Goal: Information Seeking & Learning: Learn about a topic

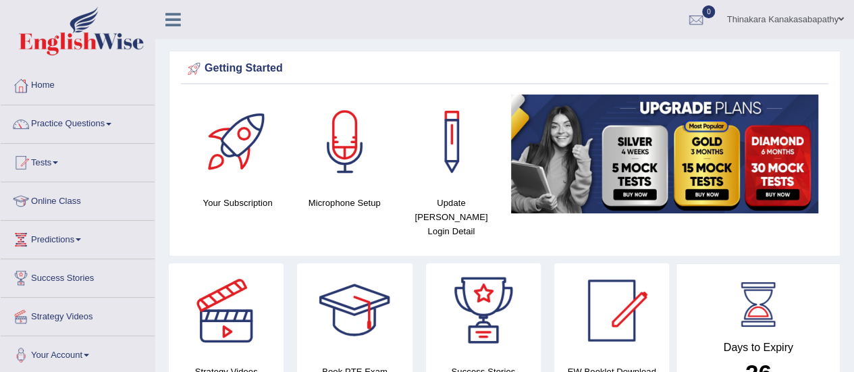
click at [73, 122] on link "Practice Questions" at bounding box center [78, 122] width 154 height 34
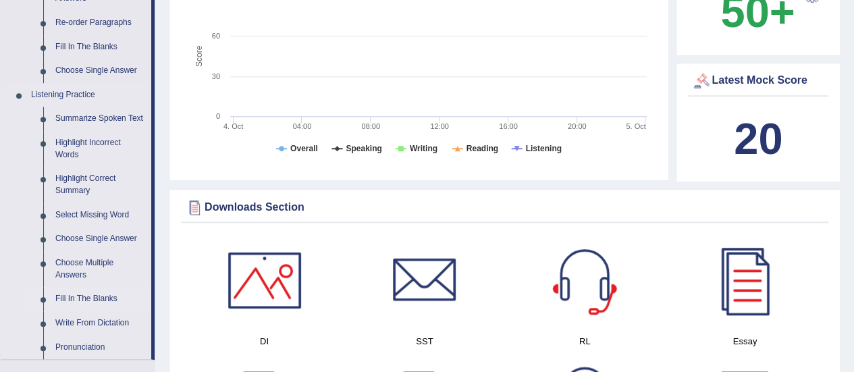
scroll to position [337, 0]
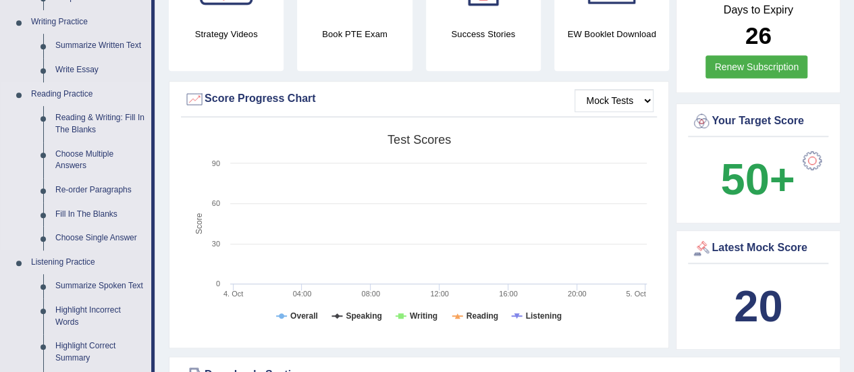
click at [73, 92] on link "Reading Practice" at bounding box center [88, 94] width 126 height 24
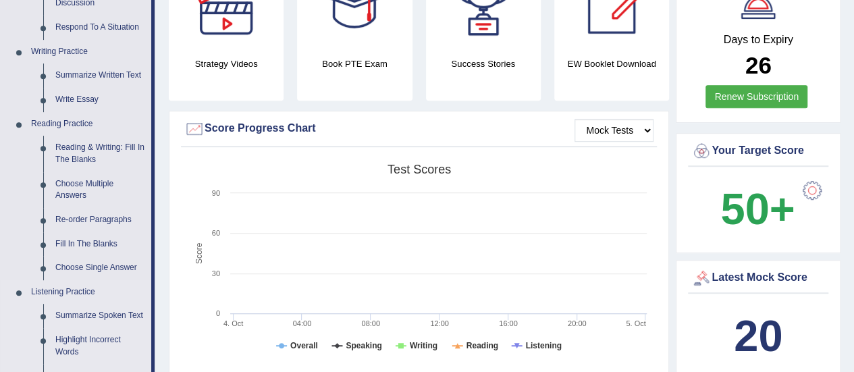
scroll to position [337, 0]
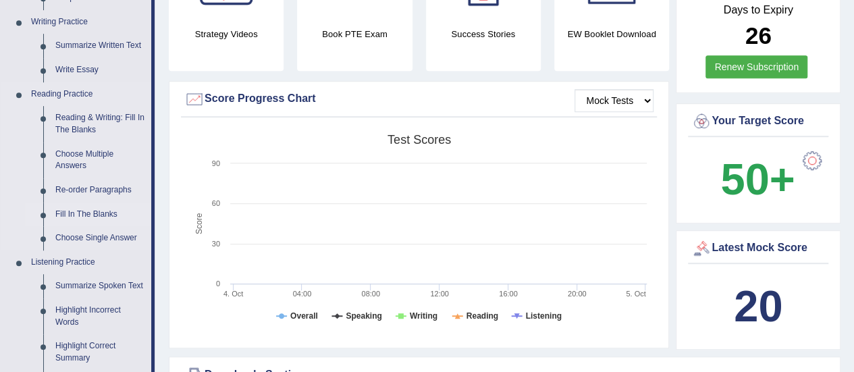
click at [80, 211] on link "Fill In The Blanks" at bounding box center [100, 214] width 102 height 24
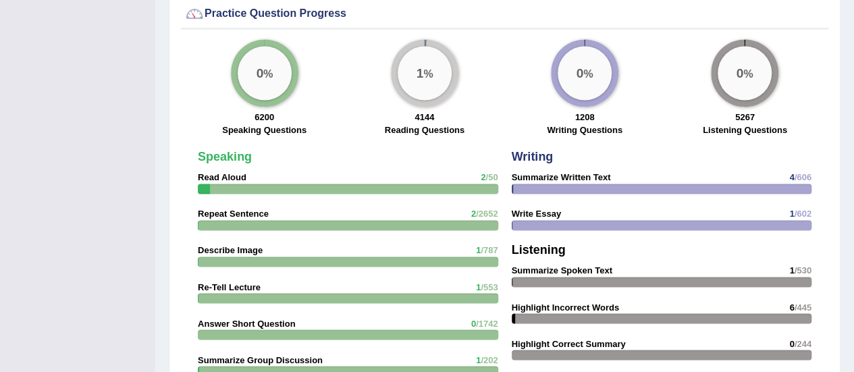
scroll to position [942, 0]
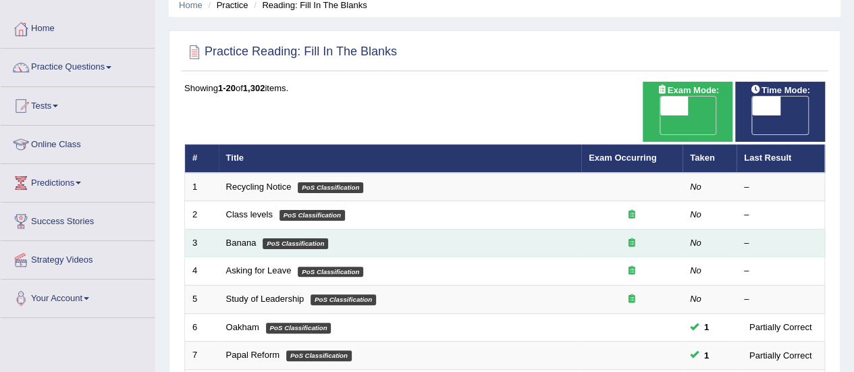
scroll to position [135, 0]
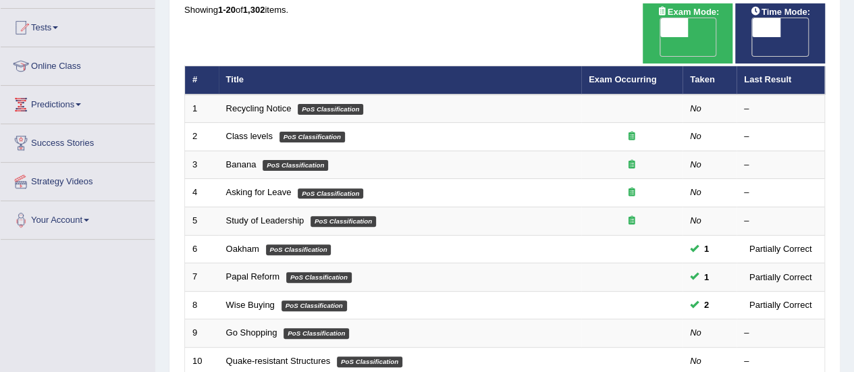
click at [766, 28] on span at bounding box center [766, 27] width 28 height 19
checkbox input "true"
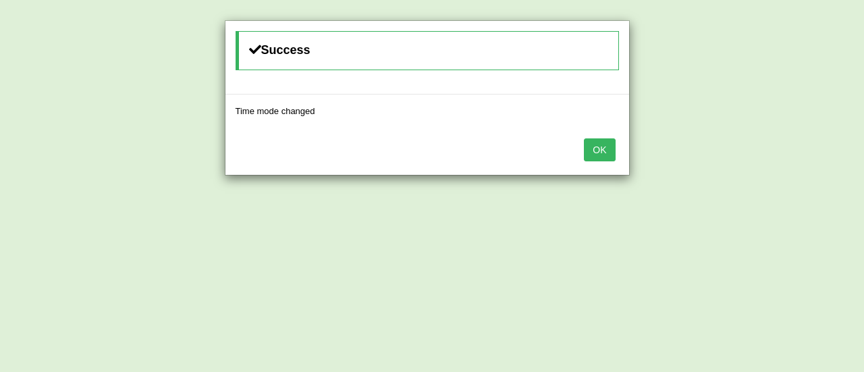
click at [603, 148] on button "OK" at bounding box center [599, 149] width 31 height 23
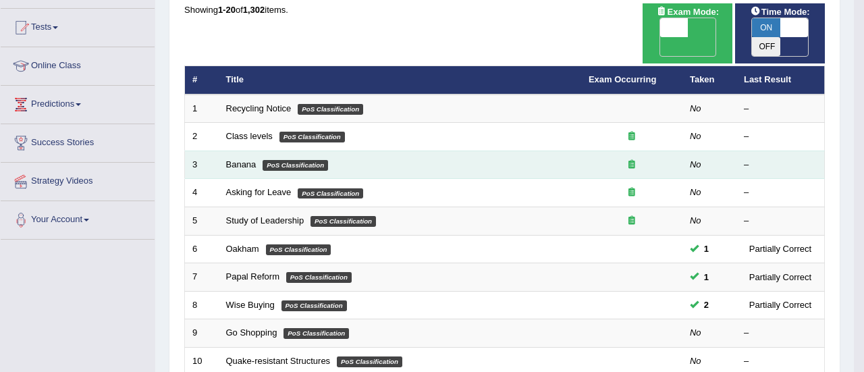
click at [602, 159] on div at bounding box center [631, 165] width 86 height 13
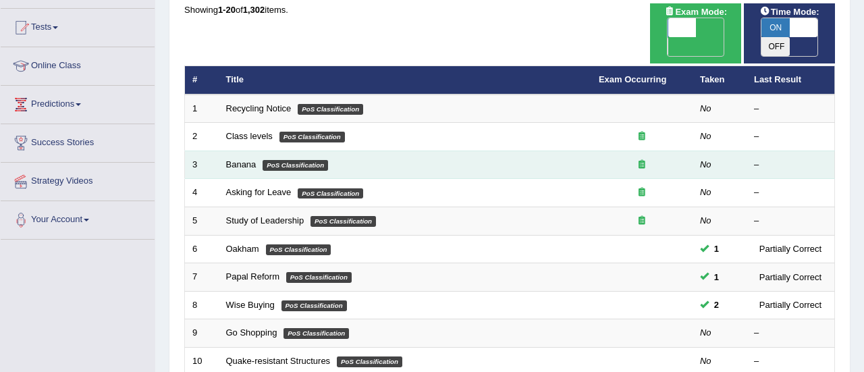
click at [603, 159] on div at bounding box center [641, 165] width 86 height 13
click at [604, 159] on div at bounding box center [641, 165] width 86 height 13
click at [609, 159] on div at bounding box center [641, 165] width 86 height 13
click at [605, 159] on div at bounding box center [641, 165] width 86 height 13
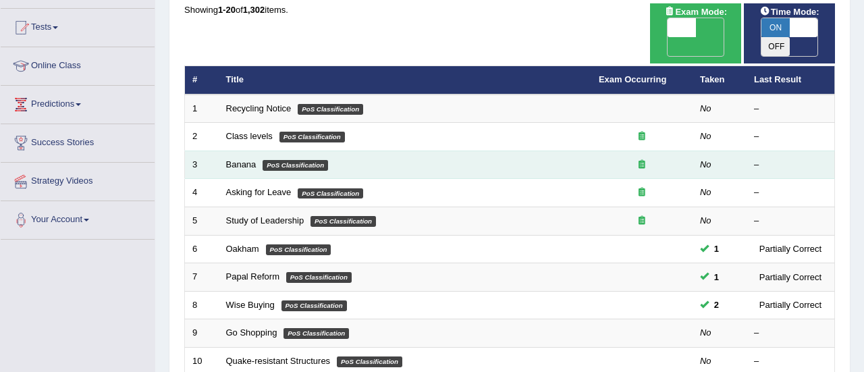
click at [591, 179] on td at bounding box center [641, 193] width 101 height 28
click at [600, 157] on td at bounding box center [641, 164] width 101 height 28
click at [598, 159] on div at bounding box center [641, 165] width 86 height 13
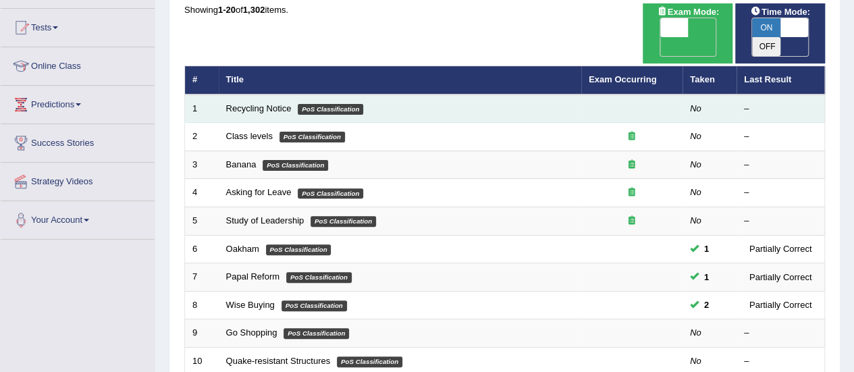
click at [481, 94] on td "Recycling Notice PoS Classification" at bounding box center [400, 108] width 362 height 28
click at [281, 103] on link "Recycling Notice" at bounding box center [258, 108] width 65 height 10
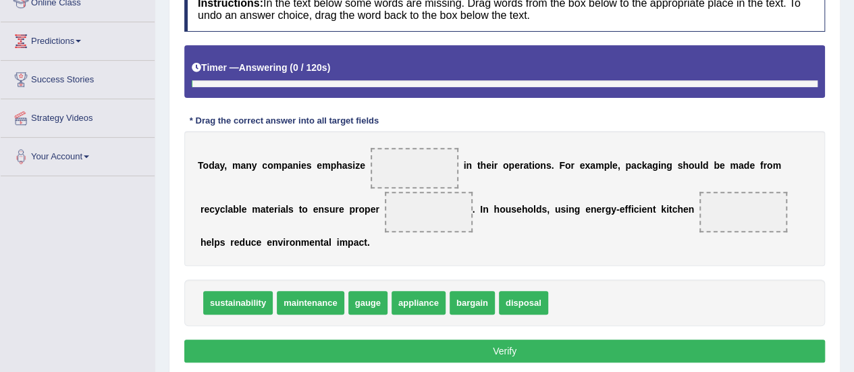
scroll to position [220, 0]
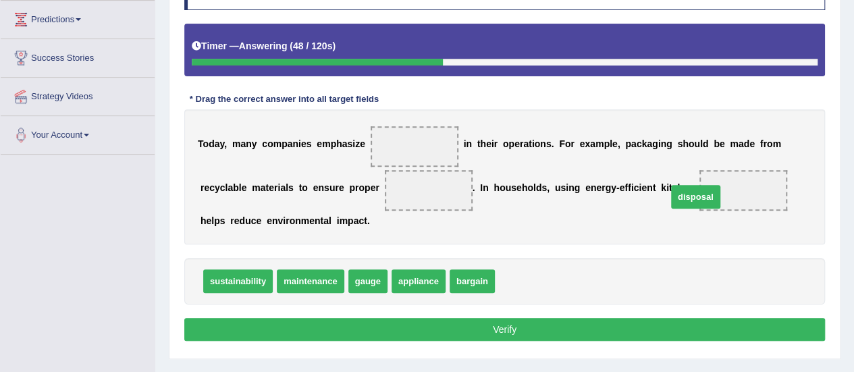
drag, startPoint x: 513, startPoint y: 287, endPoint x: 685, endPoint y: 202, distance: 191.6
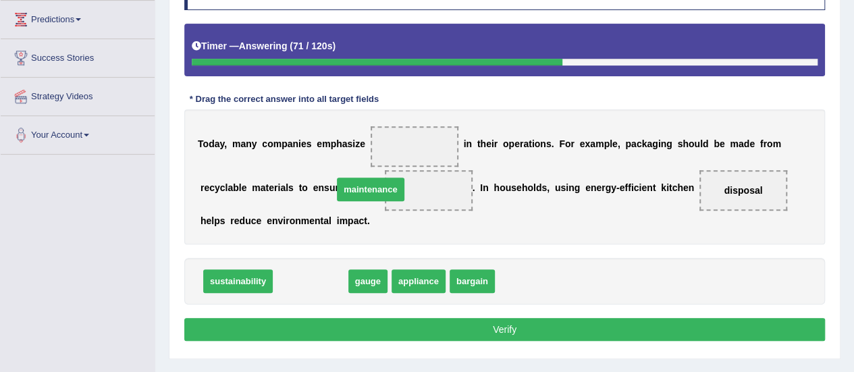
drag, startPoint x: 306, startPoint y: 280, endPoint x: 366, endPoint y: 188, distance: 109.7
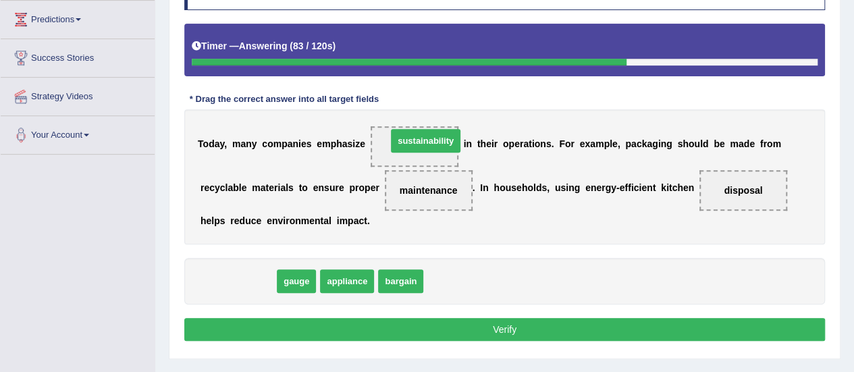
drag, startPoint x: 242, startPoint y: 279, endPoint x: 425, endPoint y: 144, distance: 227.8
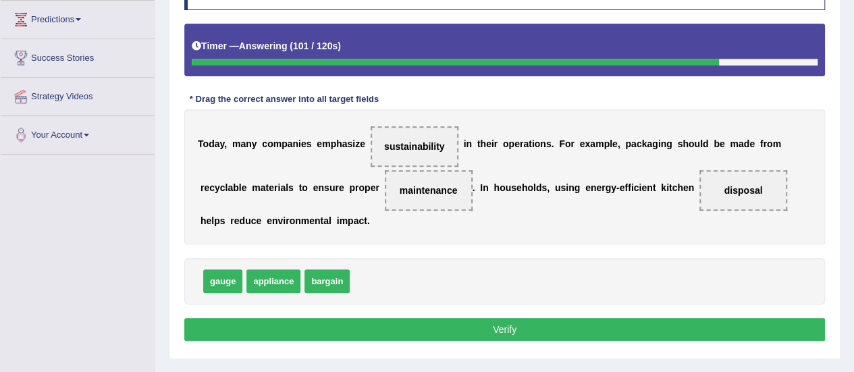
click at [505, 327] on button "Verify" at bounding box center [504, 329] width 640 height 23
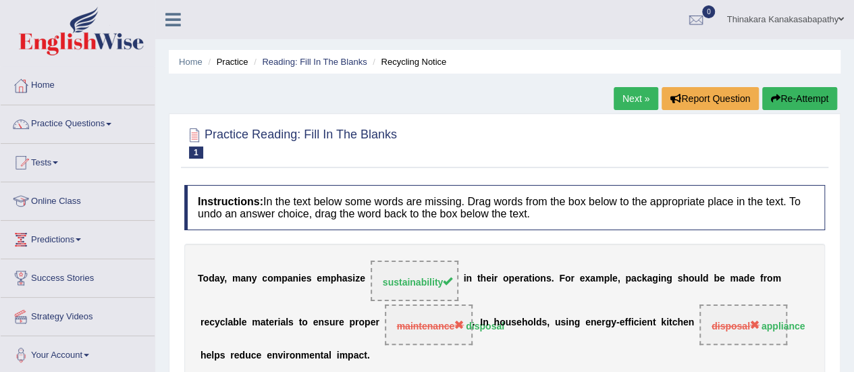
scroll to position [67, 0]
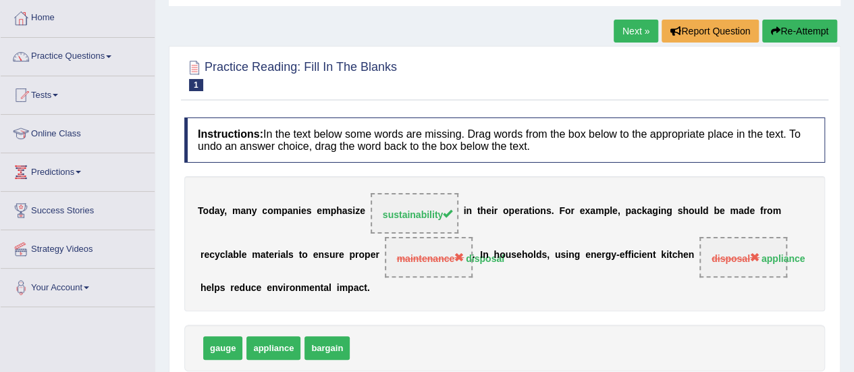
click at [629, 30] on link "Next »" at bounding box center [635, 31] width 45 height 23
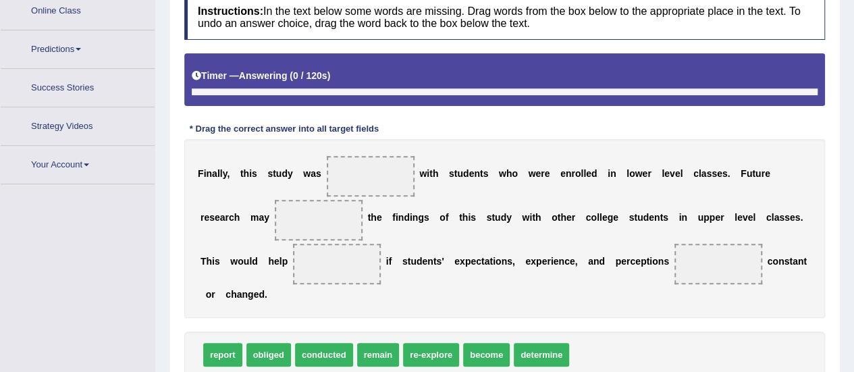
scroll to position [220, 0]
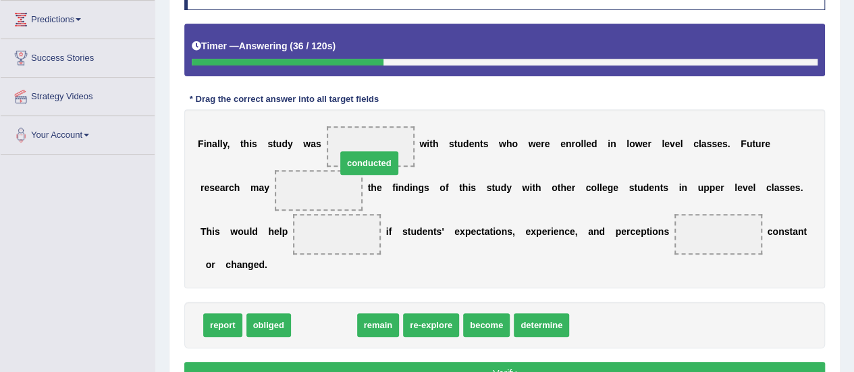
drag, startPoint x: 314, startPoint y: 307, endPoint x: 360, endPoint y: 145, distance: 168.1
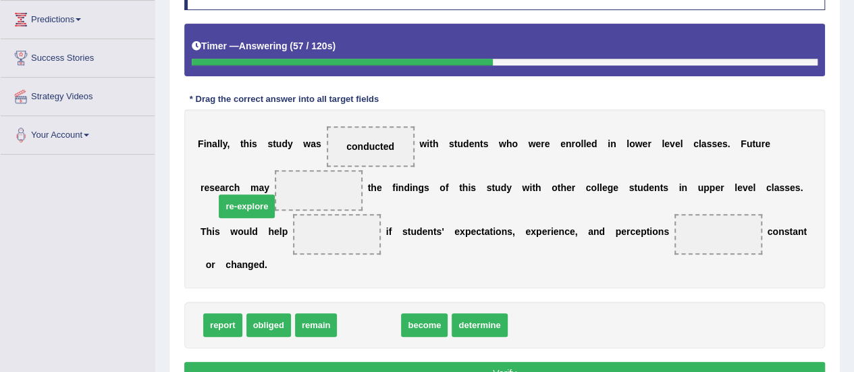
drag, startPoint x: 385, startPoint y: 306, endPoint x: 264, endPoint y: 187, distance: 169.4
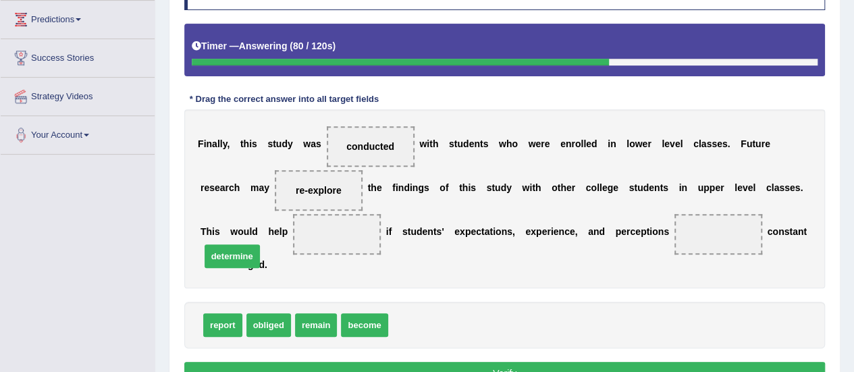
drag, startPoint x: 421, startPoint y: 306, endPoint x: 233, endPoint y: 237, distance: 199.8
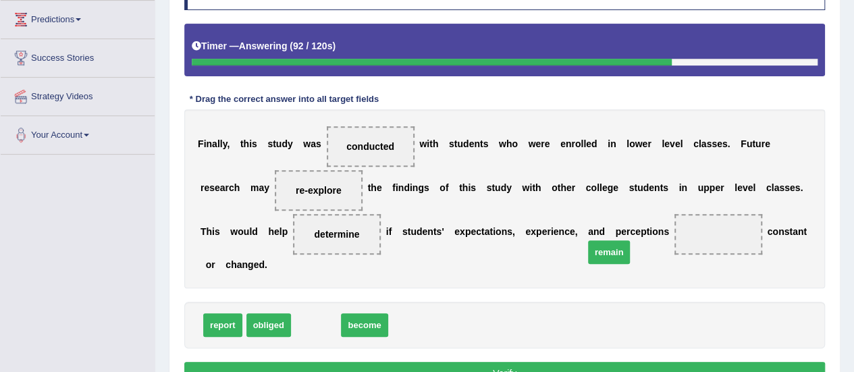
drag, startPoint x: 308, startPoint y: 308, endPoint x: 607, endPoint y: 245, distance: 305.6
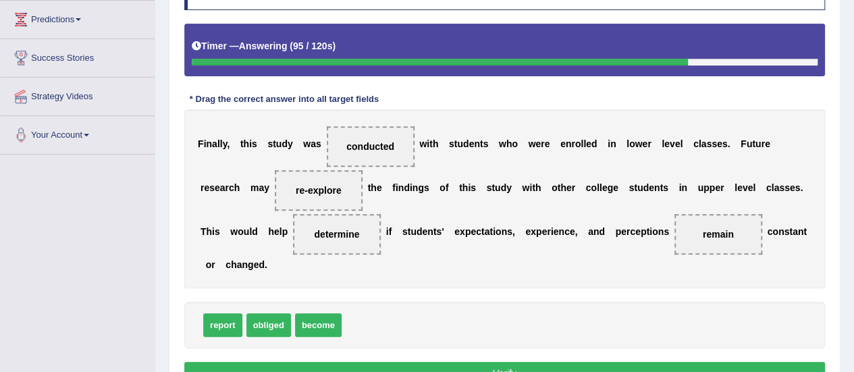
click at [509, 362] on button "Verify" at bounding box center [504, 373] width 640 height 23
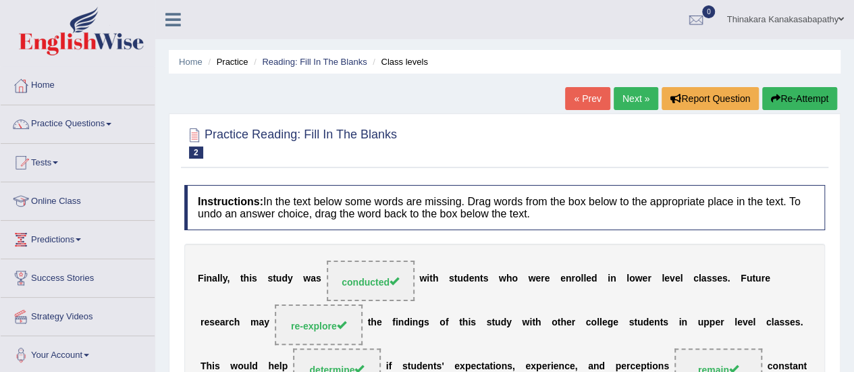
scroll to position [0, 0]
click at [636, 90] on link "Next »" at bounding box center [635, 98] width 45 height 23
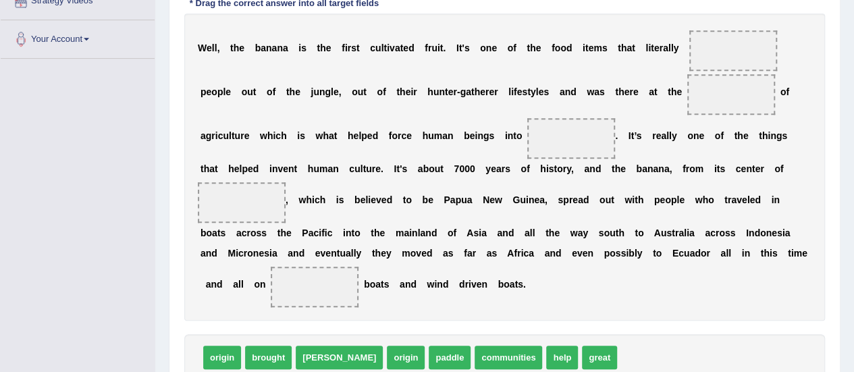
scroll to position [337, 0]
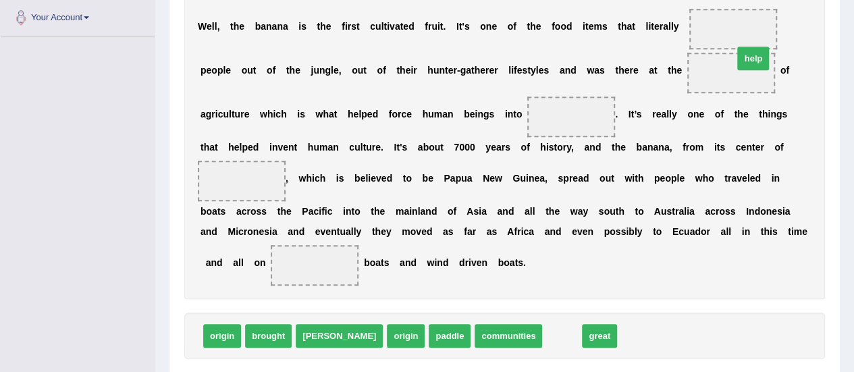
drag, startPoint x: 488, startPoint y: 314, endPoint x: 679, endPoint y: 37, distance: 336.7
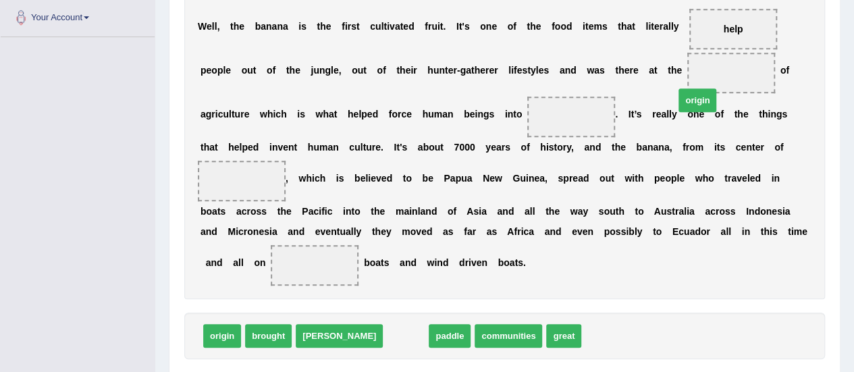
drag, startPoint x: 351, startPoint y: 316, endPoint x: 644, endPoint y: 80, distance: 376.2
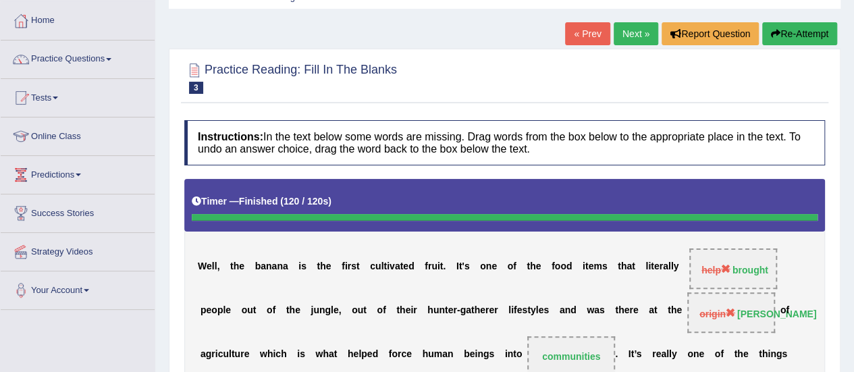
scroll to position [13, 0]
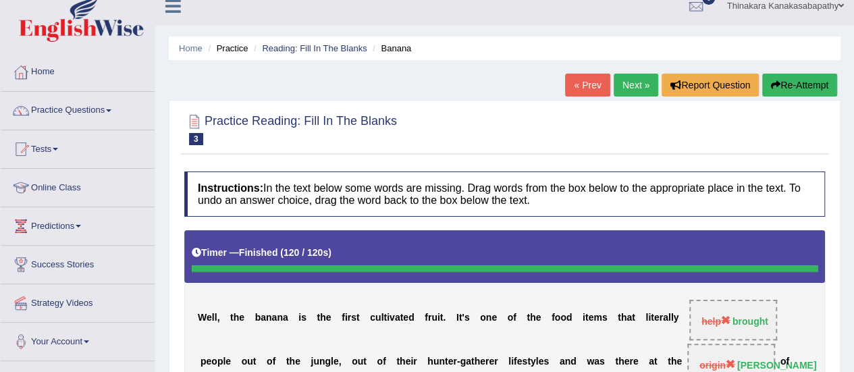
click at [639, 76] on link "Next »" at bounding box center [635, 85] width 45 height 23
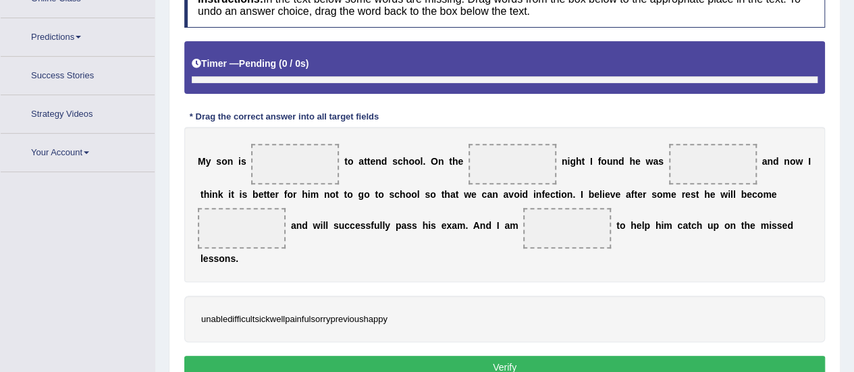
scroll to position [235, 0]
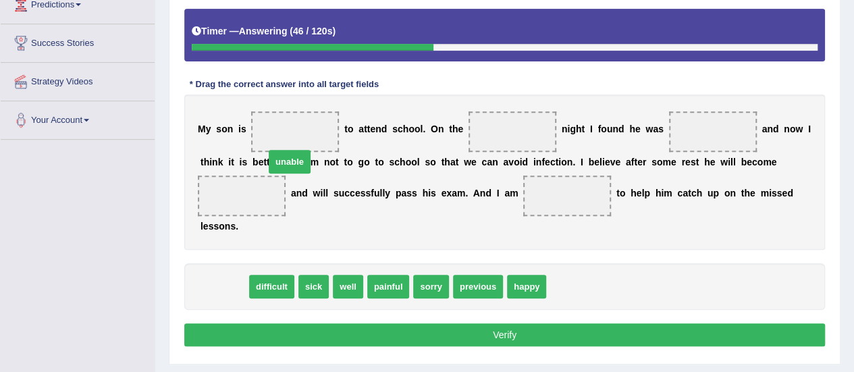
drag, startPoint x: 229, startPoint y: 271, endPoint x: 296, endPoint y: 145, distance: 141.8
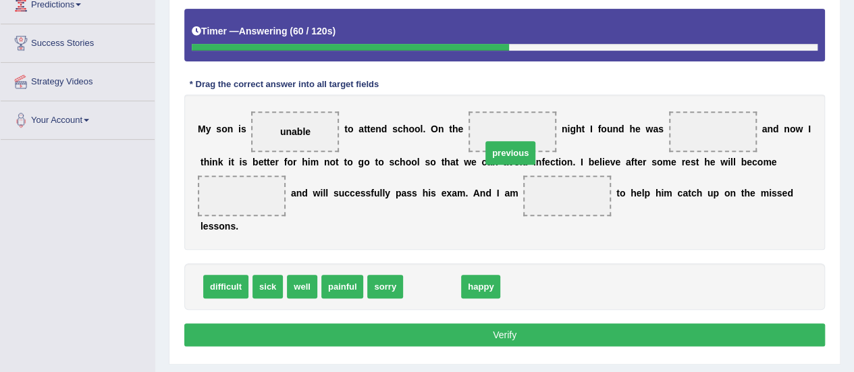
drag, startPoint x: 424, startPoint y: 267, endPoint x: 502, endPoint y: 133, distance: 154.8
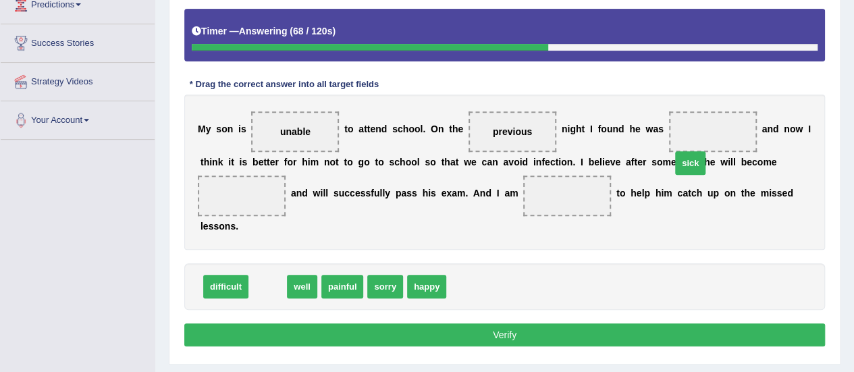
drag, startPoint x: 266, startPoint y: 268, endPoint x: 688, endPoint y: 144, distance: 440.0
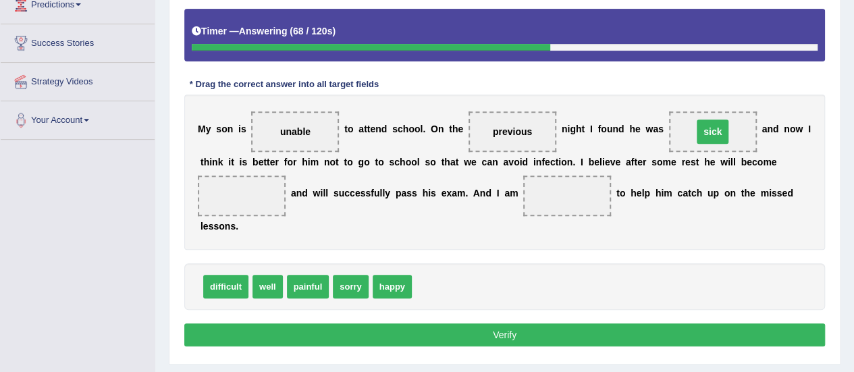
click at [688, 144] on span "sick" at bounding box center [713, 131] width 88 height 40
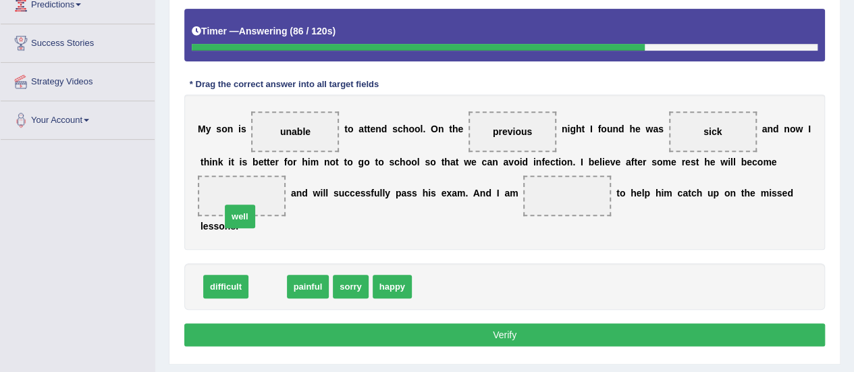
drag, startPoint x: 270, startPoint y: 269, endPoint x: 242, endPoint y: 199, distance: 75.4
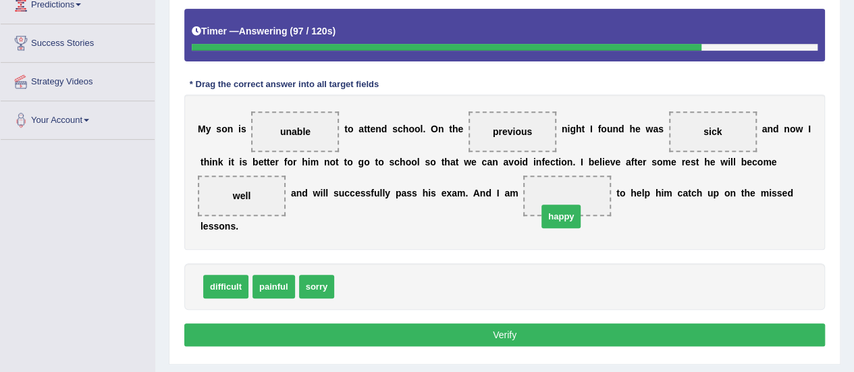
drag, startPoint x: 357, startPoint y: 267, endPoint x: 560, endPoint y: 196, distance: 214.9
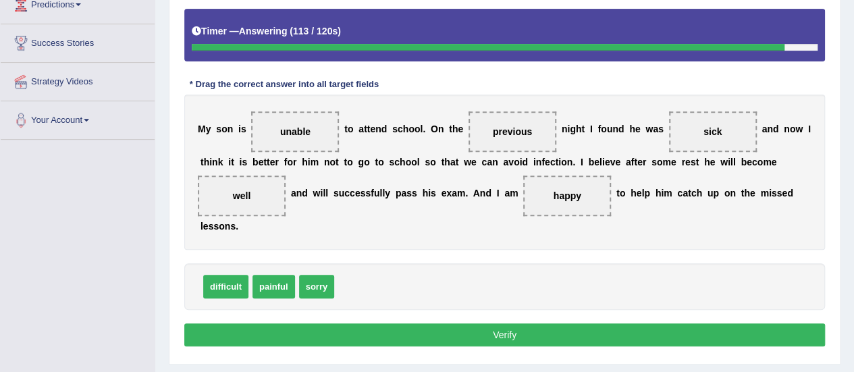
click at [565, 323] on button "Verify" at bounding box center [504, 334] width 640 height 23
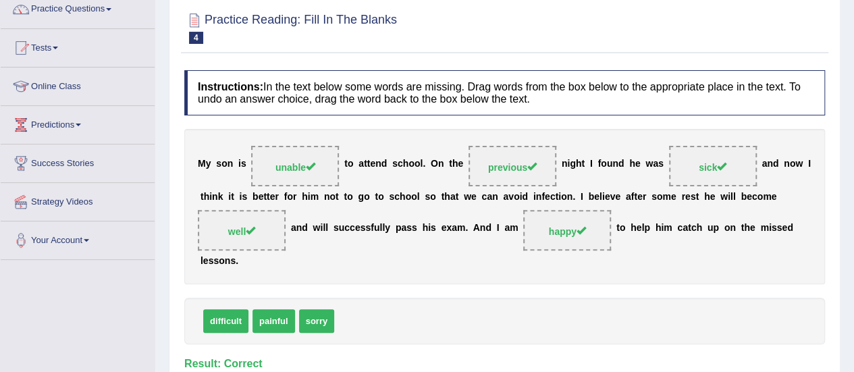
scroll to position [32, 0]
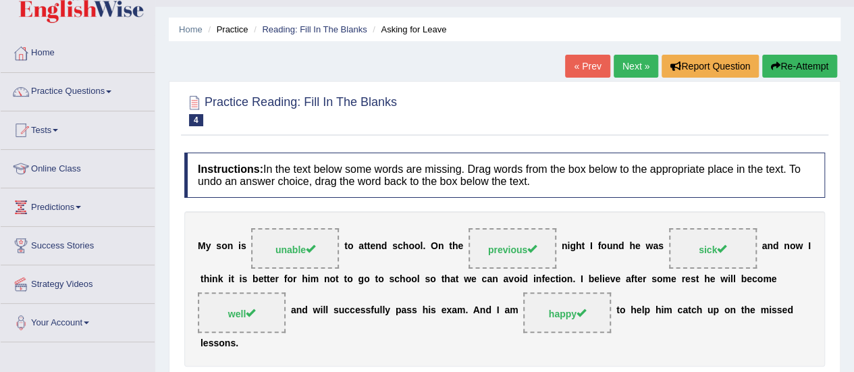
click at [638, 61] on link "Next »" at bounding box center [635, 66] width 45 height 23
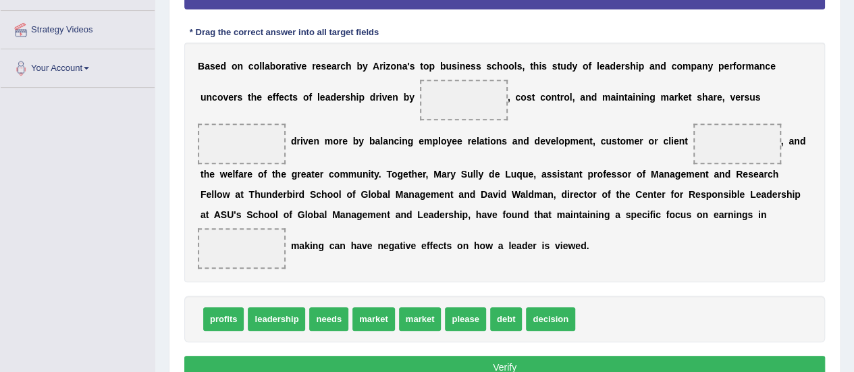
scroll to position [287, 0]
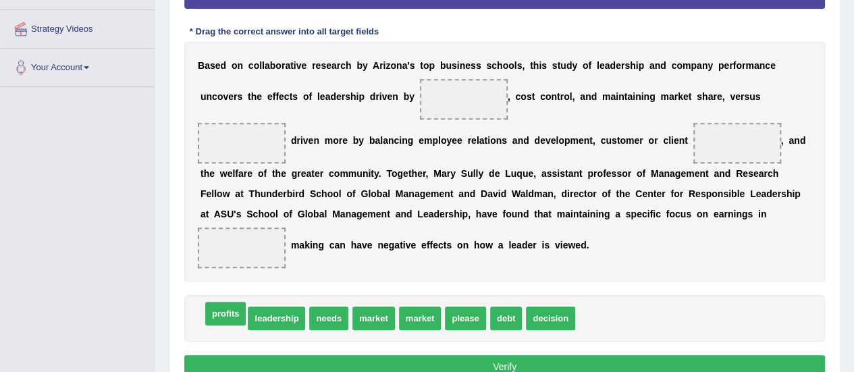
drag, startPoint x: 231, startPoint y: 317, endPoint x: 345, endPoint y: 186, distance: 174.5
click at [246, 302] on span "profits" at bounding box center [225, 314] width 40 height 24
drag, startPoint x: 383, startPoint y: 129, endPoint x: 389, endPoint y: 110, distance: 19.8
click at [397, 105] on div "B a s e d o n c o l l a b o r a t i v e r e s e a r c h b y A r i z o n a ' s t…" at bounding box center [504, 162] width 640 height 240
drag, startPoint x: 220, startPoint y: 316, endPoint x: 385, endPoint y: 101, distance: 271.5
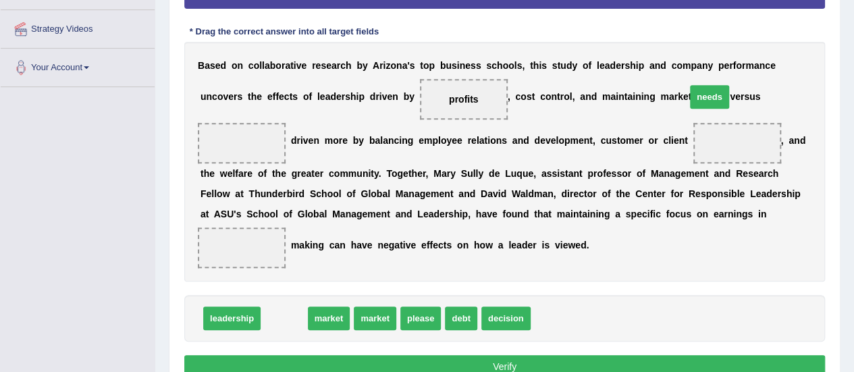
drag, startPoint x: 277, startPoint y: 319, endPoint x: 703, endPoint y: 96, distance: 480.4
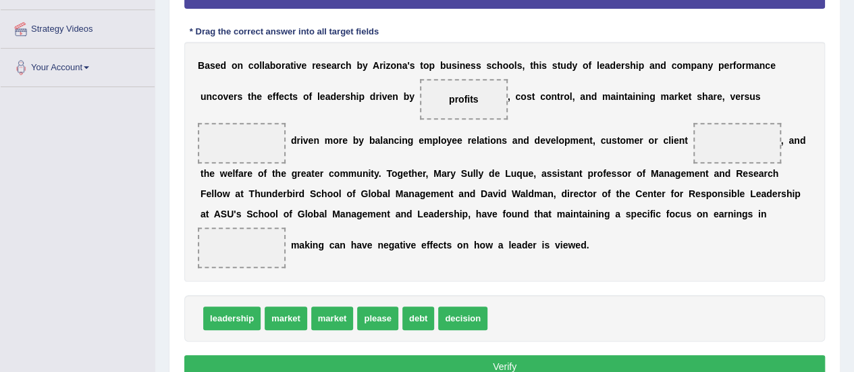
drag, startPoint x: 706, startPoint y: 94, endPoint x: 598, endPoint y: 140, distance: 118.2
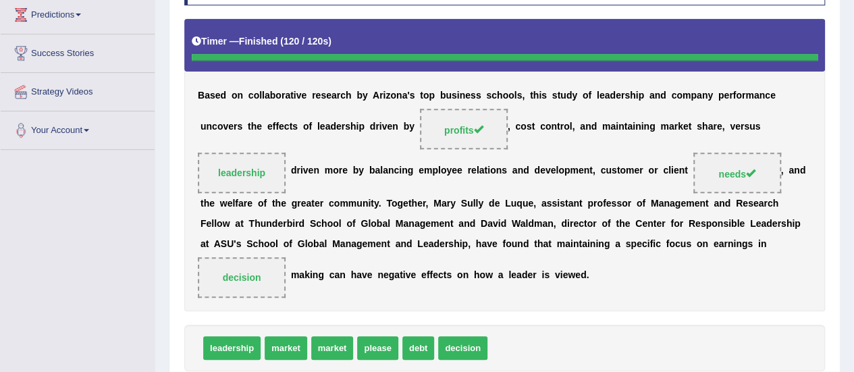
scroll to position [67, 0]
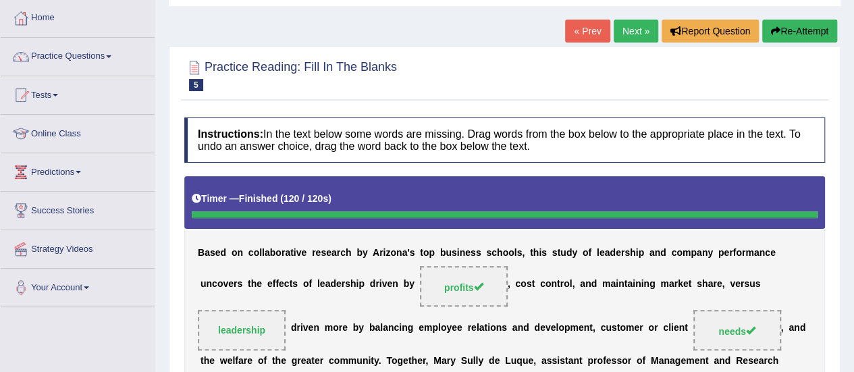
drag, startPoint x: 637, startPoint y: 40, endPoint x: 632, endPoint y: 34, distance: 7.2
click at [638, 40] on link "Next »" at bounding box center [635, 31] width 45 height 23
click at [632, 34] on link "Next »" at bounding box center [635, 31] width 45 height 23
click at [627, 28] on link "Next »" at bounding box center [635, 31] width 45 height 23
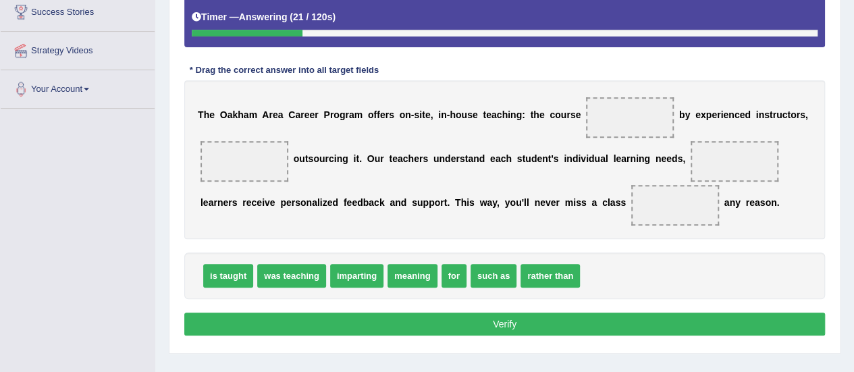
scroll to position [287, 0]
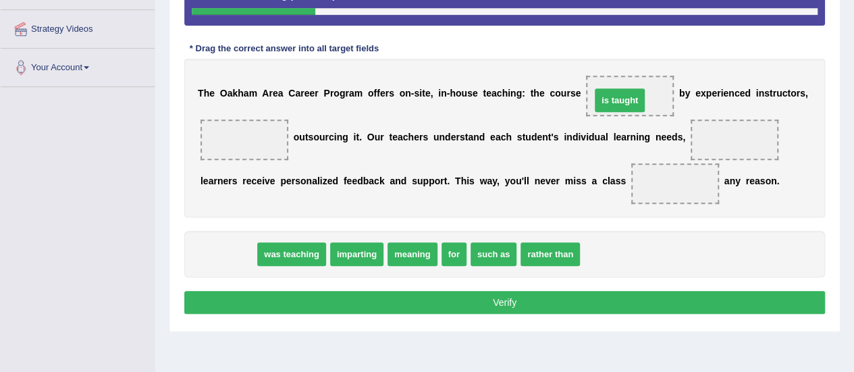
drag, startPoint x: 220, startPoint y: 250, endPoint x: 611, endPoint y: 96, distance: 420.5
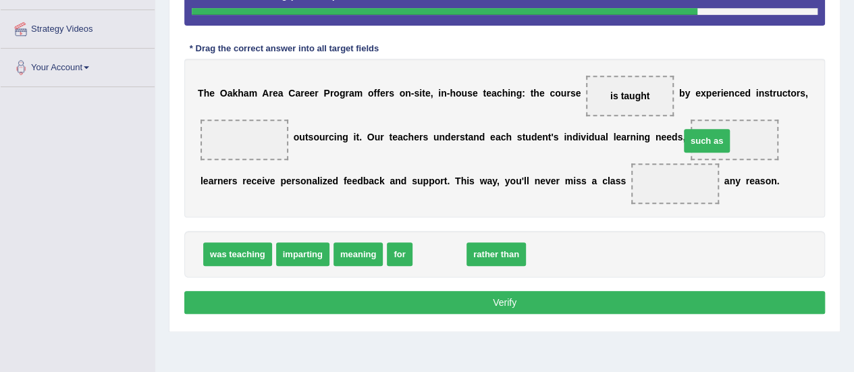
drag, startPoint x: 435, startPoint y: 256, endPoint x: 704, endPoint y: 144, distance: 291.8
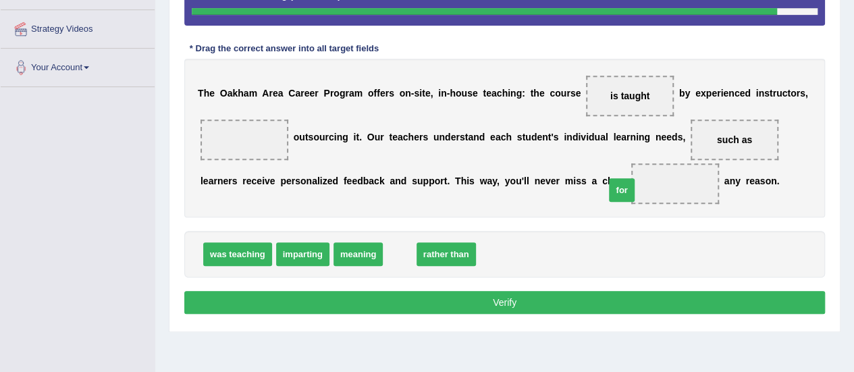
drag, startPoint x: 394, startPoint y: 251, endPoint x: 615, endPoint y: 187, distance: 230.4
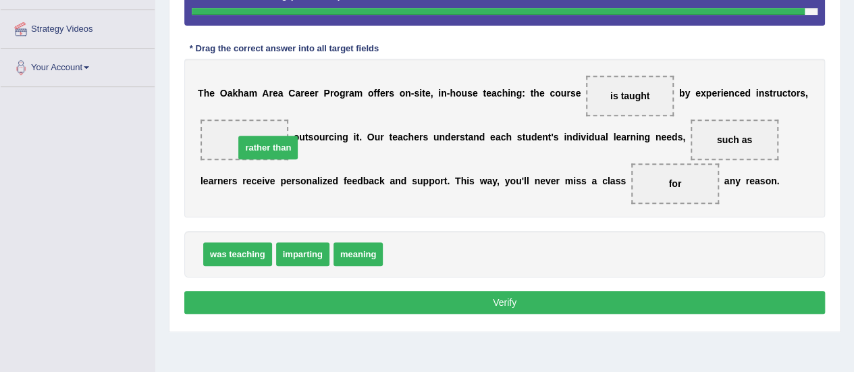
drag, startPoint x: 424, startPoint y: 250, endPoint x: 274, endPoint y: 141, distance: 185.0
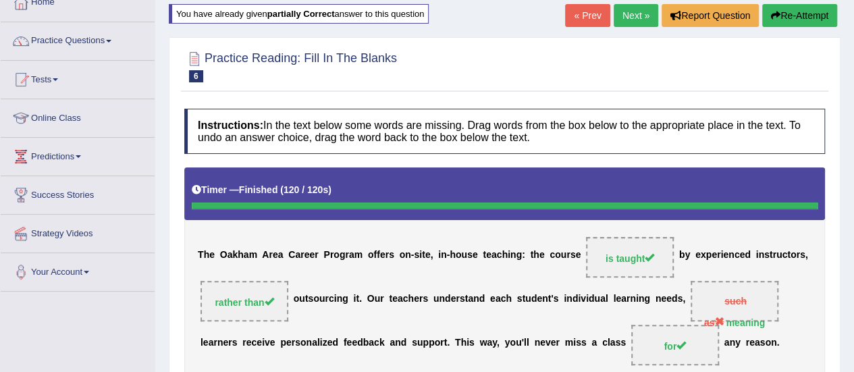
scroll to position [66, 0]
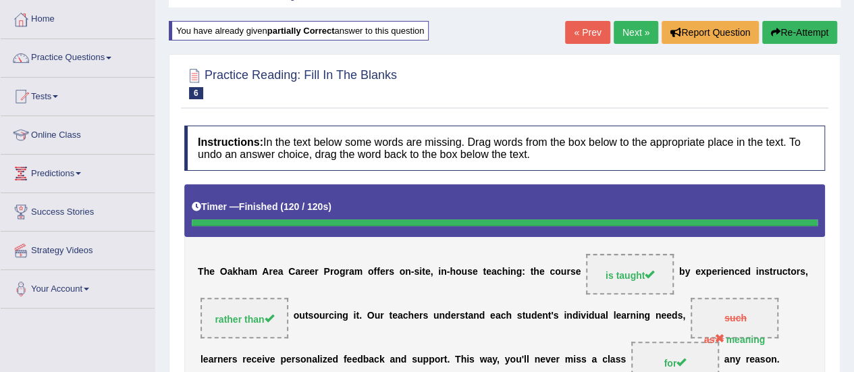
click at [641, 29] on link "Next »" at bounding box center [635, 32] width 45 height 23
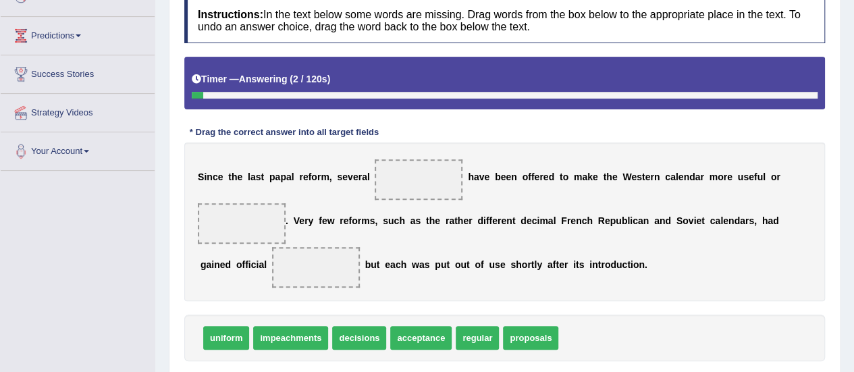
scroll to position [235, 0]
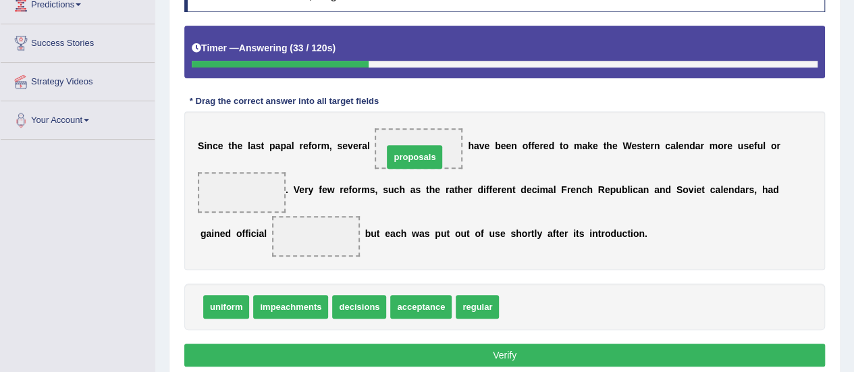
drag, startPoint x: 515, startPoint y: 307, endPoint x: 398, endPoint y: 156, distance: 191.4
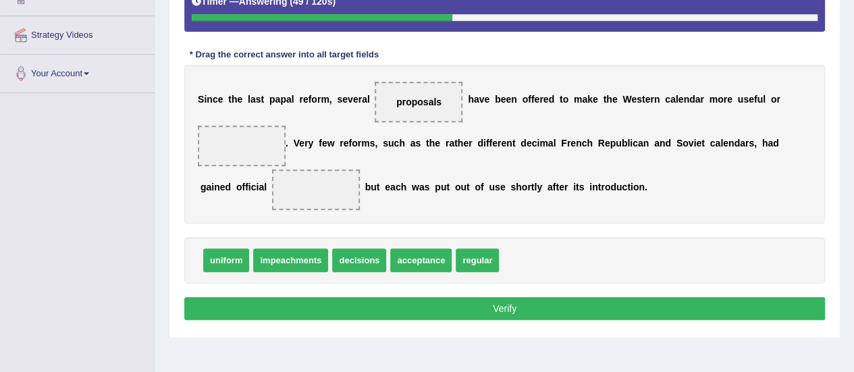
scroll to position [302, 0]
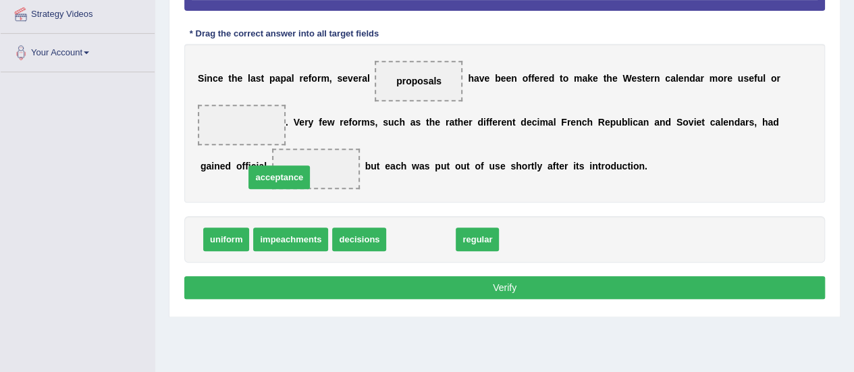
drag, startPoint x: 423, startPoint y: 238, endPoint x: 281, endPoint y: 176, distance: 154.7
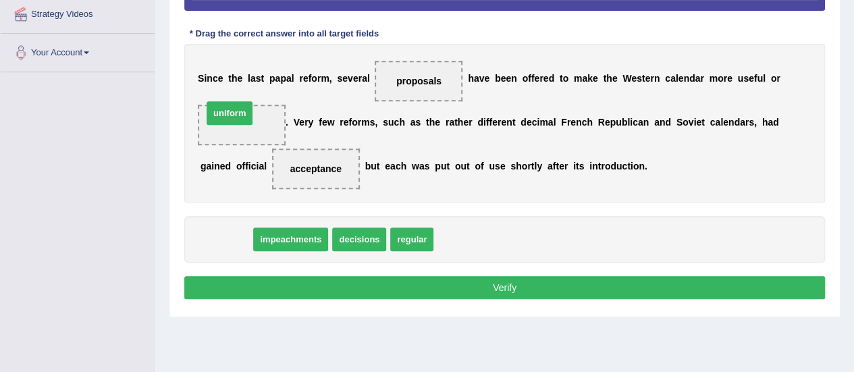
drag, startPoint x: 223, startPoint y: 239, endPoint x: 227, endPoint y: 114, distance: 124.9
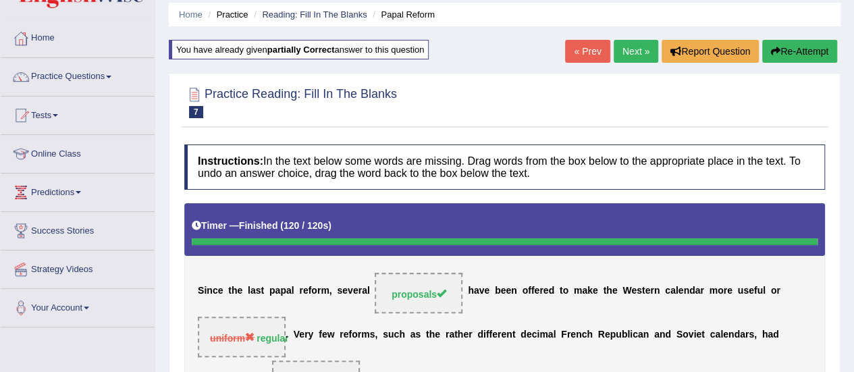
scroll to position [0, 0]
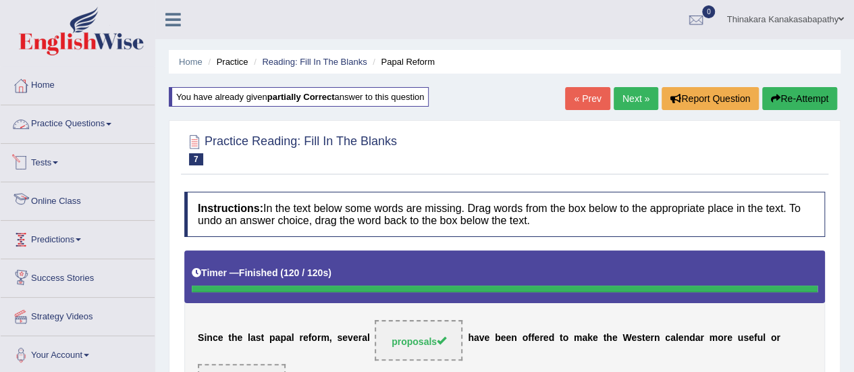
click at [99, 127] on link "Practice Questions" at bounding box center [78, 122] width 154 height 34
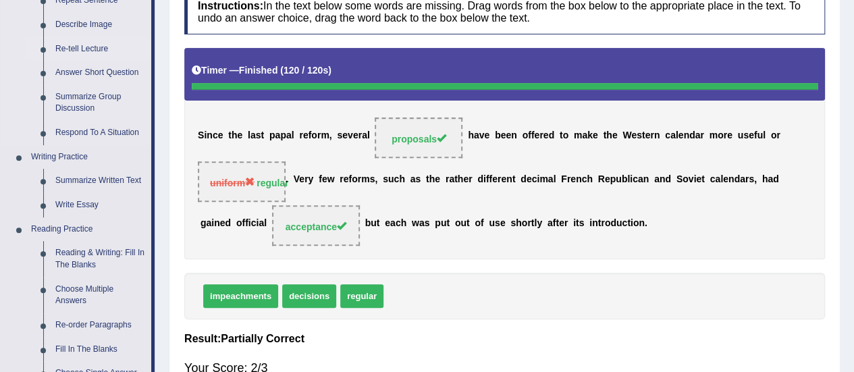
scroll to position [337, 0]
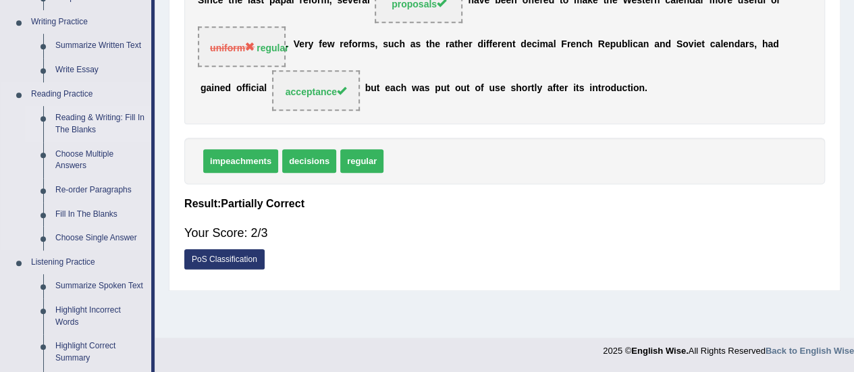
click at [93, 117] on link "Reading & Writing: Fill In The Blanks" at bounding box center [100, 124] width 102 height 36
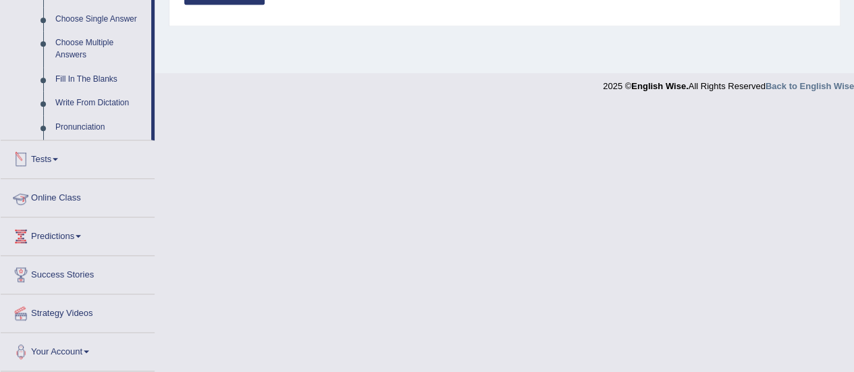
scroll to position [587, 0]
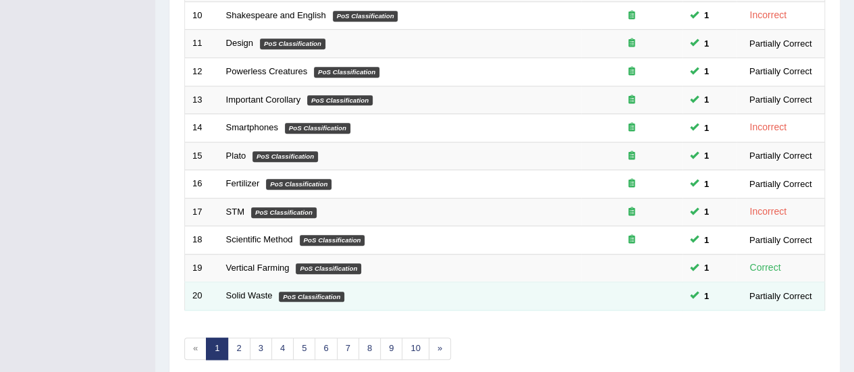
scroll to position [515, 0]
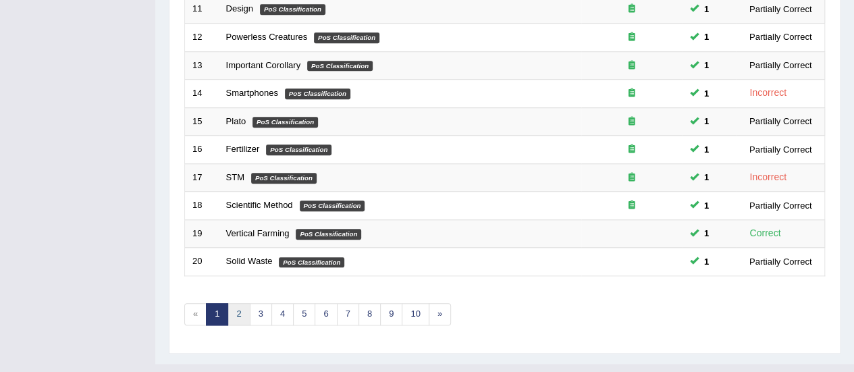
click at [244, 303] on link "2" at bounding box center [238, 314] width 22 height 22
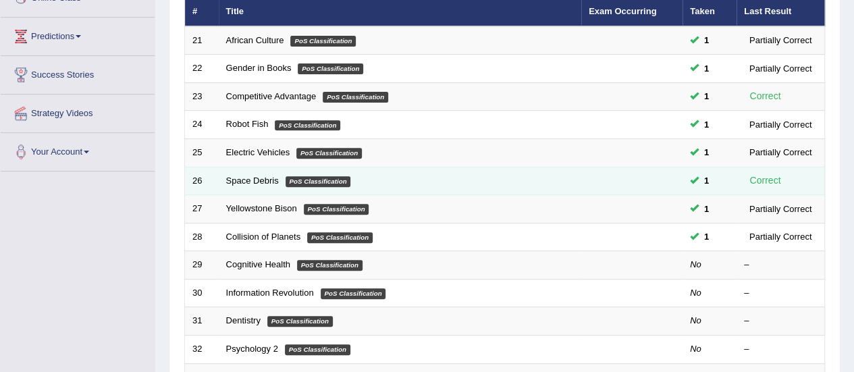
scroll to position [270, 0]
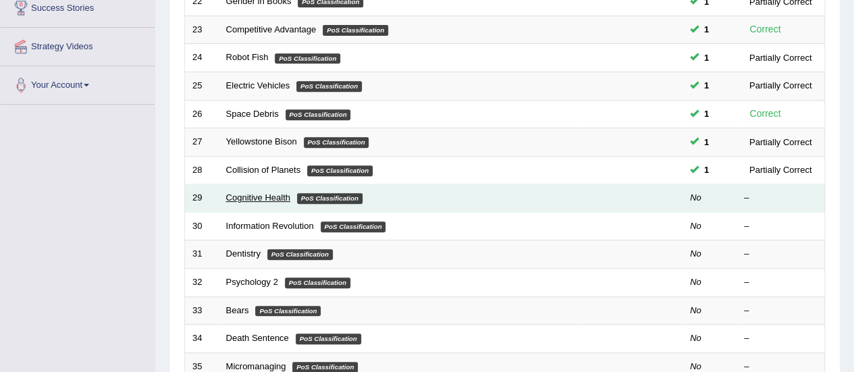
click at [274, 192] on link "Cognitive Health" at bounding box center [258, 197] width 64 height 10
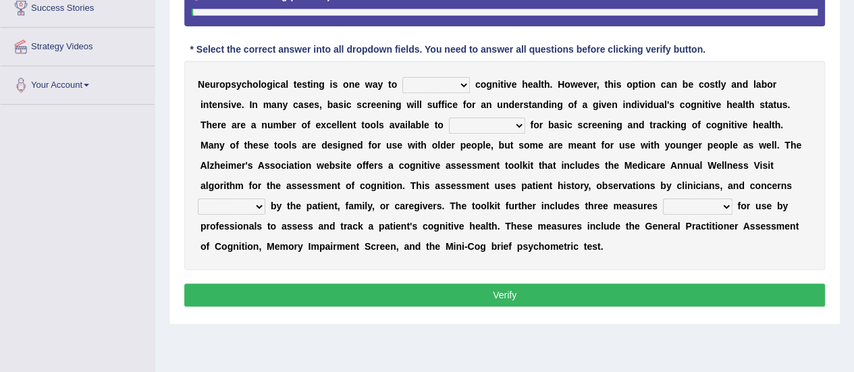
scroll to position [249, 0]
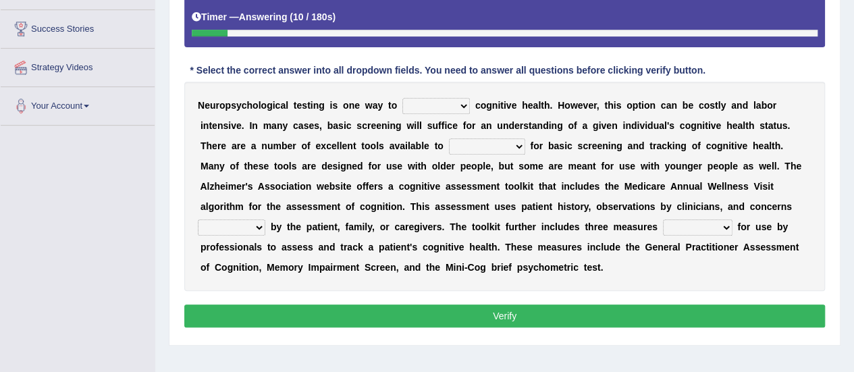
click at [450, 103] on select "obsess assess possess access" at bounding box center [435, 106] width 67 height 16
select select "access"
click at [402, 98] on select "obsess assess possess access" at bounding box center [435, 106] width 67 height 16
click at [449, 145] on select "stationers practitioners petitioners questioners" at bounding box center [487, 146] width 76 height 16
select select "practitioners"
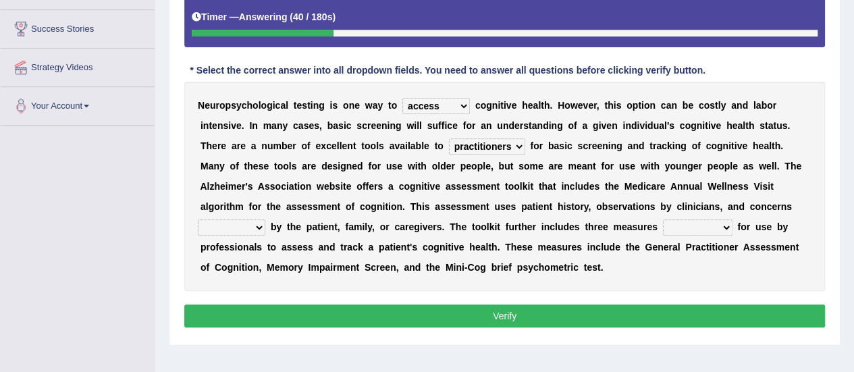
click at [449, 138] on select "stationers practitioners petitioners questioners" at bounding box center [487, 146] width 76 height 16
click at [265, 219] on select "raised rising arising praised" at bounding box center [231, 227] width 67 height 16
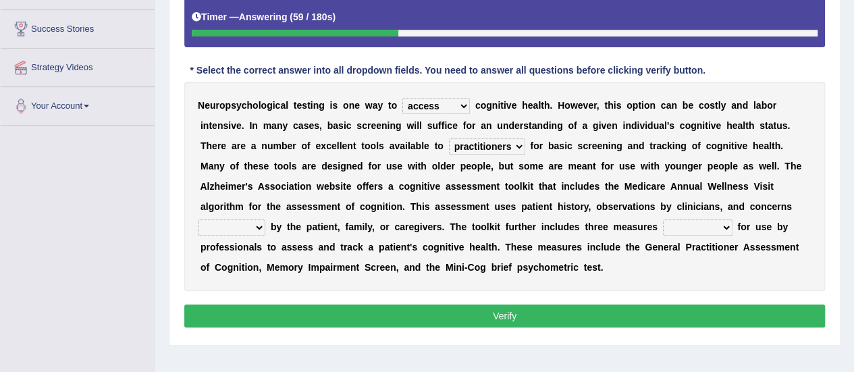
click at [265, 219] on select "raised rising arising praised" at bounding box center [231, 227] width 67 height 16
select select "raised"
click at [265, 219] on select "raised rising arising praised" at bounding box center [231, 227] width 67 height 16
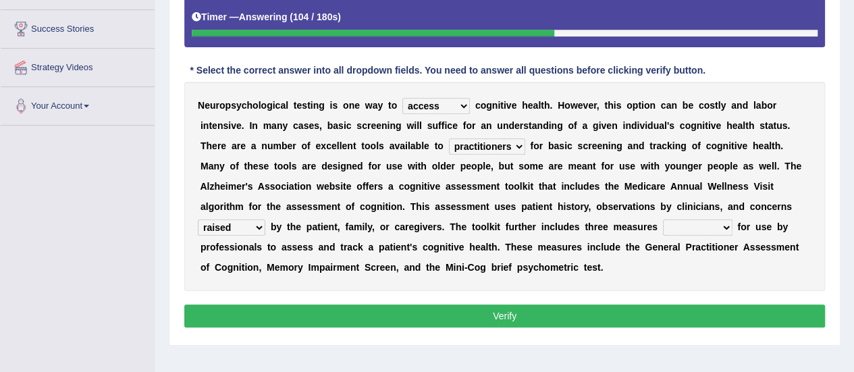
click at [663, 227] on select "validated intimidated dilapidated antedated" at bounding box center [697, 227] width 69 height 16
select select "validated"
click at [663, 219] on select "validated intimidated dilapidated antedated" at bounding box center [697, 227] width 69 height 16
click at [526, 311] on button "Verify" at bounding box center [504, 315] width 640 height 23
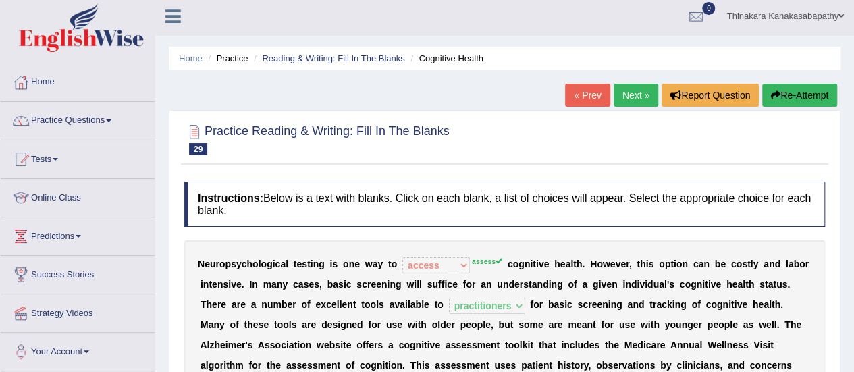
scroll to position [0, 0]
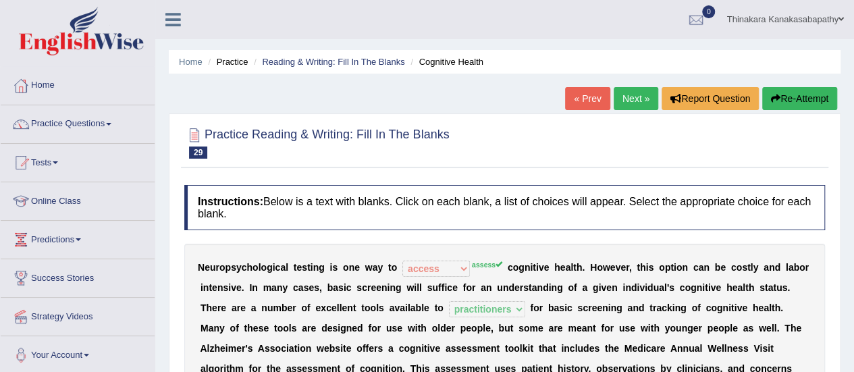
click at [780, 98] on button "Re-Attempt" at bounding box center [799, 98] width 75 height 23
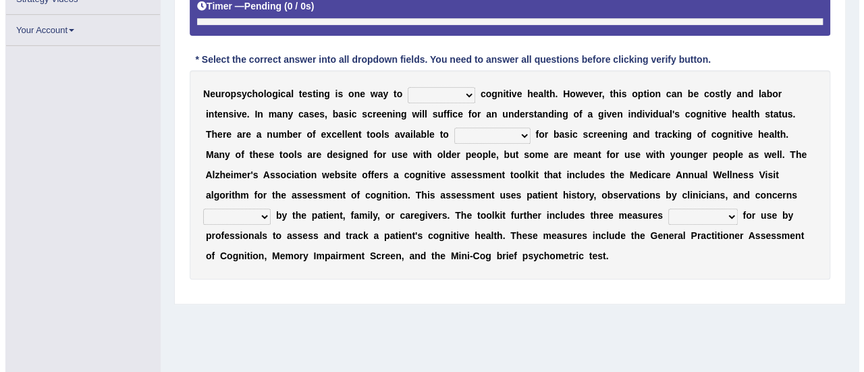
scroll to position [316, 0]
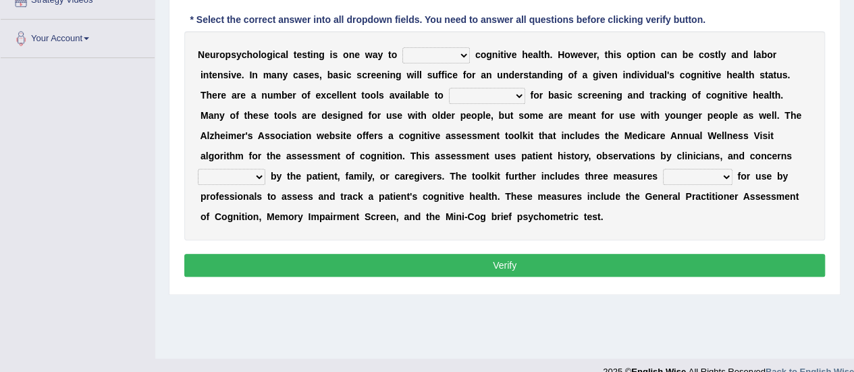
click at [443, 56] on select "obsess assess possess access" at bounding box center [435, 55] width 67 height 16
select select "assess"
click at [402, 47] on select "obsess assess possess access" at bounding box center [435, 55] width 67 height 16
click at [449, 99] on select "stationers practitioners petitioners questioners" at bounding box center [487, 96] width 76 height 16
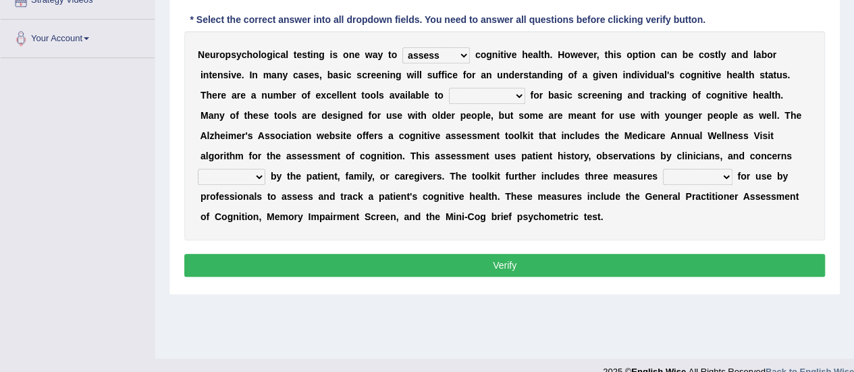
click at [449, 99] on select "stationers practitioners petitioners questioners" at bounding box center [487, 96] width 76 height 16
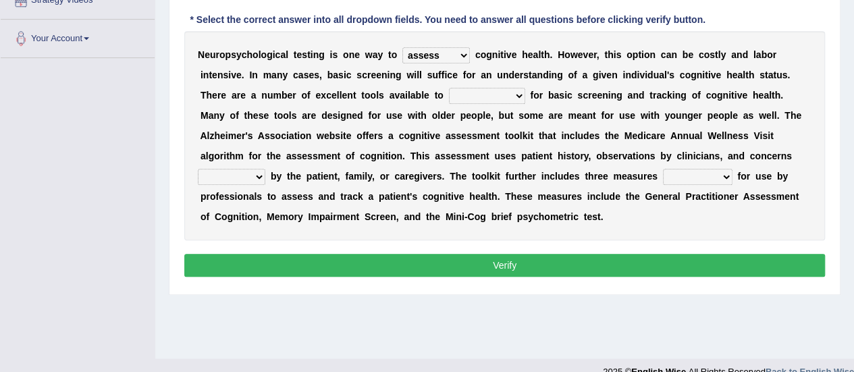
click at [449, 98] on select "stationers practitioners petitioners questioners" at bounding box center [487, 96] width 76 height 16
drag, startPoint x: 381, startPoint y: 95, endPoint x: 360, endPoint y: 144, distance: 52.9
click at [360, 144] on div "N e u r o p s y c h o l o g i c a l t e s t i n g i s o n e w a y t o obsess as…" at bounding box center [504, 135] width 640 height 209
select select "practitioners"
click at [449, 88] on select "stationers practitioners petitioners questioners" at bounding box center [487, 96] width 76 height 16
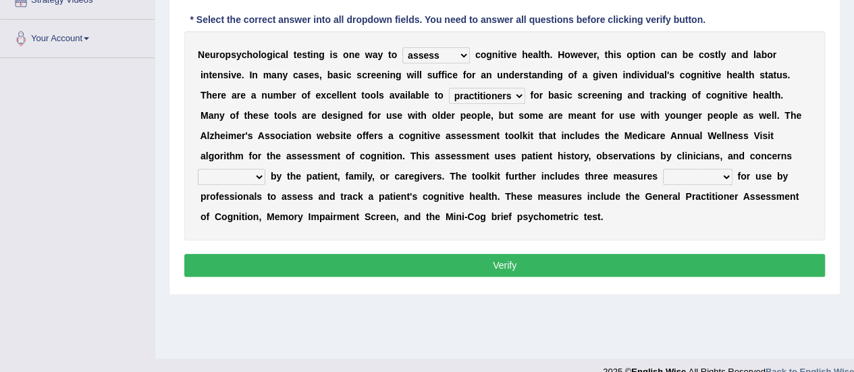
click at [265, 169] on select "raised rising arising praised" at bounding box center [231, 177] width 67 height 16
select select "raised"
click at [265, 169] on select "raised rising arising praised" at bounding box center [231, 177] width 67 height 16
click at [663, 178] on select "validated intimidated dilapidated antedated" at bounding box center [697, 177] width 69 height 16
select select "validated"
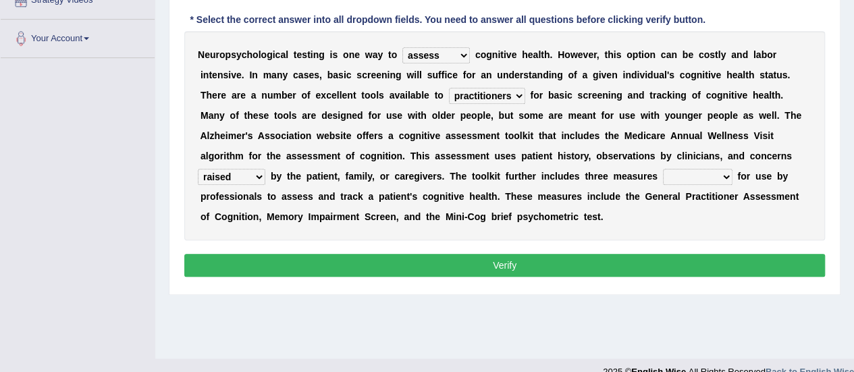
click at [663, 169] on select "validated intimidated dilapidated antedated" at bounding box center [697, 177] width 69 height 16
click at [513, 257] on button "Verify" at bounding box center [504, 265] width 640 height 23
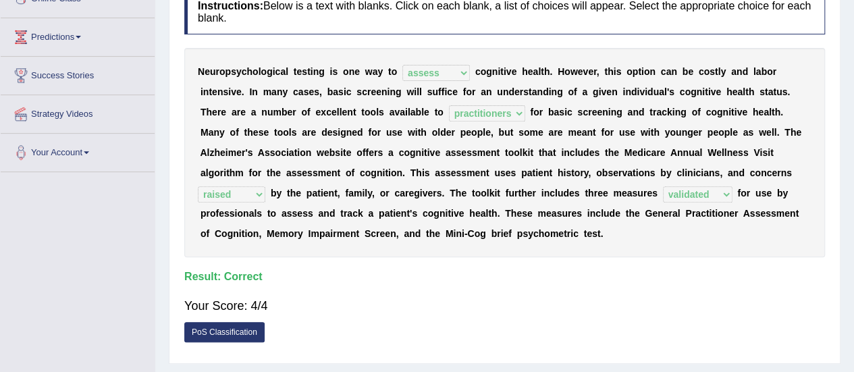
scroll to position [0, 0]
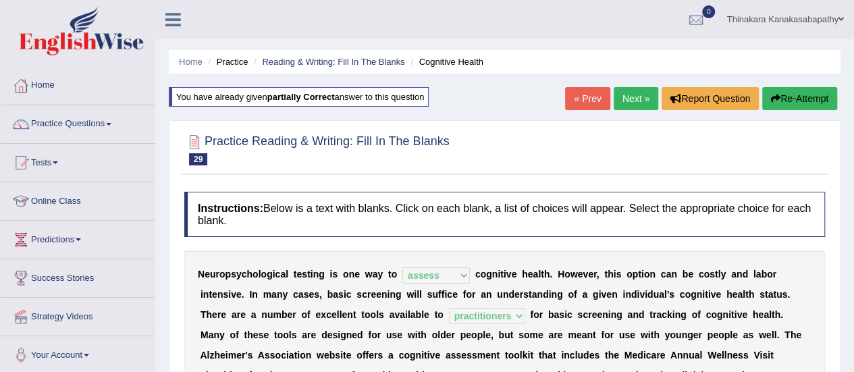
click at [631, 96] on link "Next »" at bounding box center [635, 98] width 45 height 23
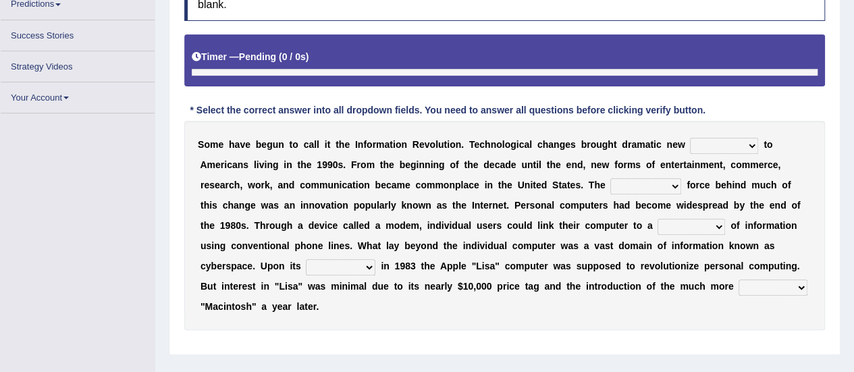
scroll to position [235, 0]
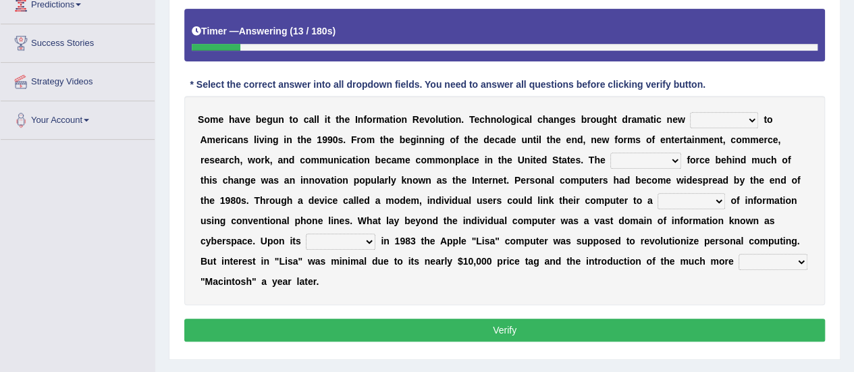
click at [714, 119] on select "challenges puzzles options confusion" at bounding box center [724, 120] width 68 height 16
drag, startPoint x: 714, startPoint y: 119, endPoint x: 702, endPoint y: 155, distance: 37.8
click at [702, 155] on div "S o m e h a v e b e g u n t o c a l l i t t h e I n f o r m a t i o n R e v o l…" at bounding box center [504, 200] width 640 height 209
select select "challenges"
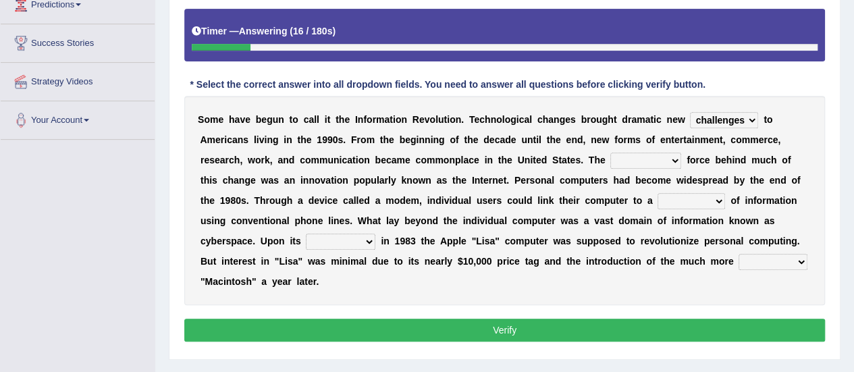
click at [690, 112] on select "challenges puzzles options confusion" at bounding box center [724, 120] width 68 height 16
click at [239, 175] on b "a" at bounding box center [235, 180] width 5 height 11
click at [710, 118] on select "challenges puzzles options confusion" at bounding box center [724, 120] width 68 height 16
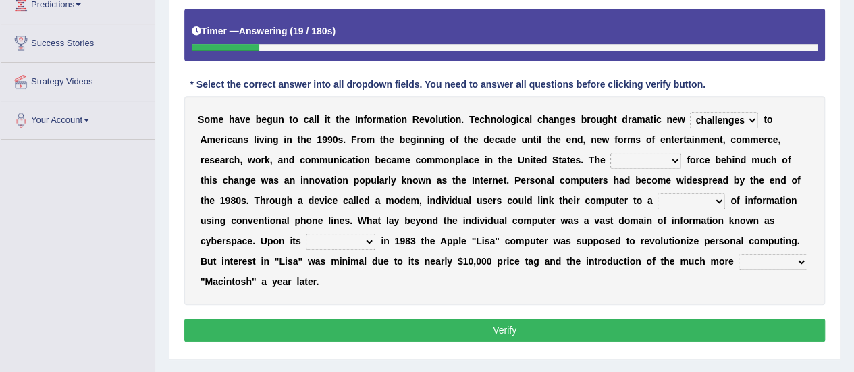
click at [710, 118] on select "challenges puzzles options confusion" at bounding box center [724, 120] width 68 height 16
click at [719, 121] on select "challenges puzzles options confusion" at bounding box center [724, 120] width 68 height 16
click at [610, 161] on select "unremitting uninspiring driving insinuating" at bounding box center [645, 160] width 71 height 16
select select "driving"
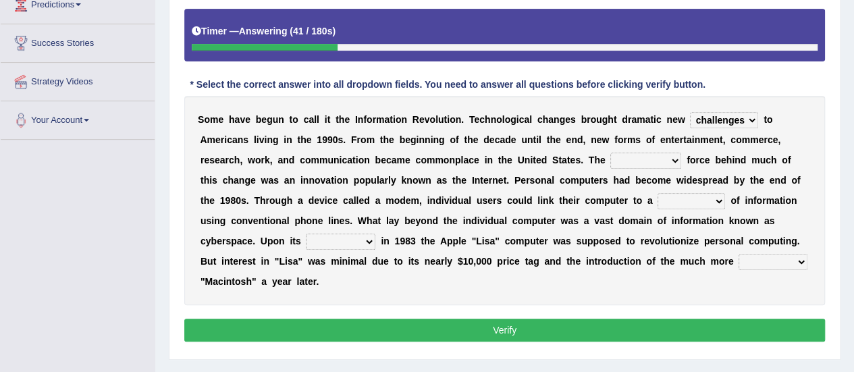
click at [610, 152] on select "unremitting uninspiring driving insinuating" at bounding box center [645, 160] width 71 height 16
click at [657, 198] on select "magnitude bulk wealth volume" at bounding box center [690, 201] width 67 height 16
click at [657, 193] on select "magnitude bulk wealth volume" at bounding box center [690, 201] width 67 height 16
click at [657, 199] on select "magnitude bulk wealth volume" at bounding box center [690, 201] width 67 height 16
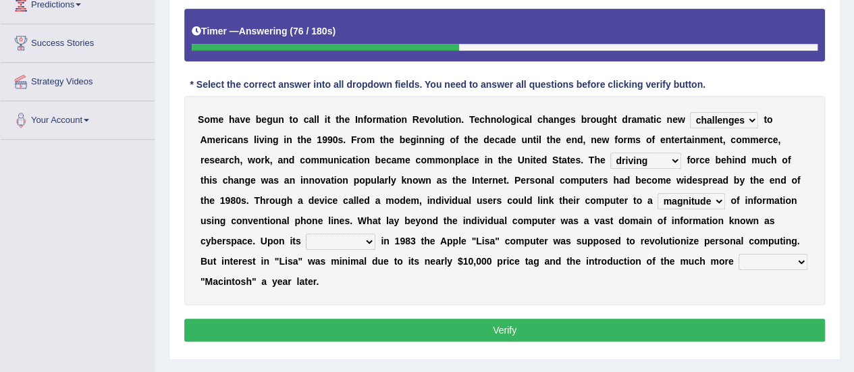
select select "volume"
click at [657, 193] on select "magnitude bulk wealth volume" at bounding box center [690, 201] width 67 height 16
click at [657, 201] on select "magnitude bulk wealth volume" at bounding box center [690, 201] width 67 height 16
click at [657, 202] on select "magnitude bulk wealth volume" at bounding box center [690, 201] width 67 height 16
click at [375, 233] on select "relief release publication emission" at bounding box center [340, 241] width 69 height 16
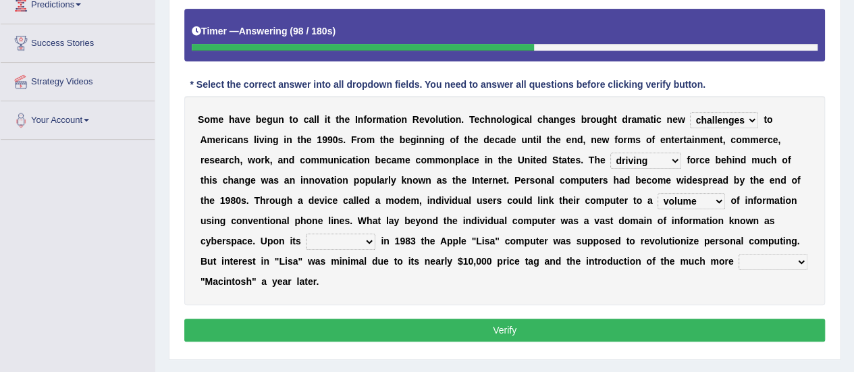
select select "release"
click at [375, 233] on select "relief release publication emission" at bounding box center [340, 241] width 69 height 16
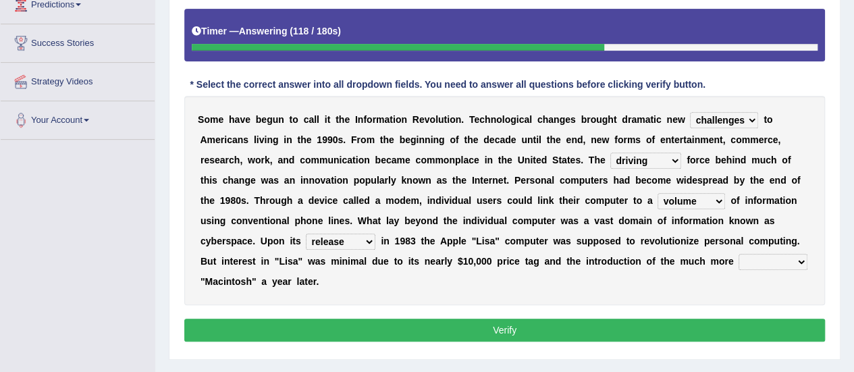
click at [375, 233] on select "relief release publication emission" at bounding box center [340, 241] width 69 height 16
click at [738, 260] on select "convenient affordable advanced formidable" at bounding box center [772, 262] width 69 height 16
select select "advanced"
click at [738, 254] on select "convenient affordable advanced formidable" at bounding box center [772, 262] width 69 height 16
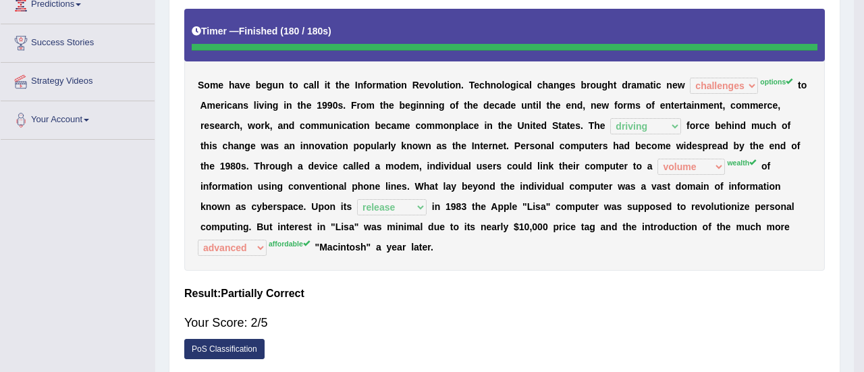
click at [519, 308] on div "Home Practice Reading & Writing: Fill In The Blanks Information Revolution « Pr…" at bounding box center [504, 102] width 698 height 675
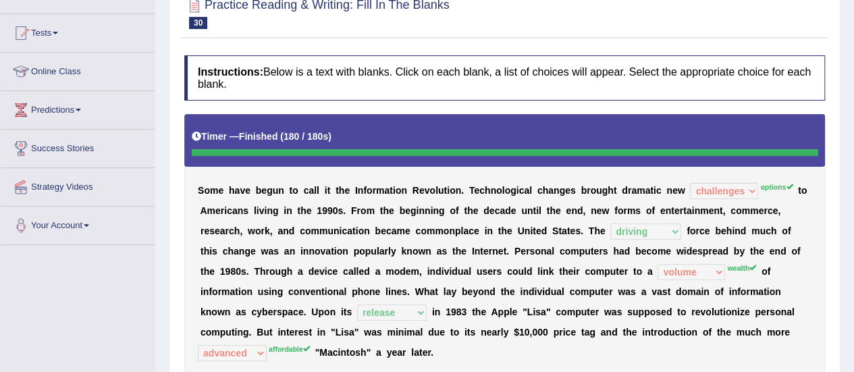
scroll to position [0, 0]
